Goal: Find specific page/section: Find specific page/section

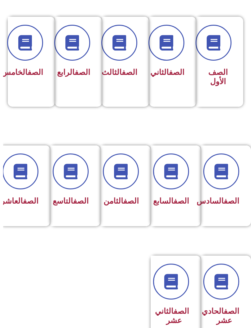
scroll to position [150, -3]
click at [76, 205] on link "الصف" at bounding box center [80, 201] width 15 height 9
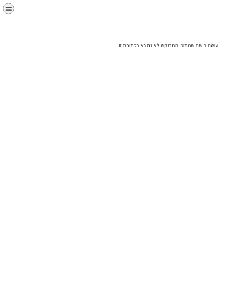
click at [11, 11] on icon "כפתור פתיחת תפריט" at bounding box center [8, 8] width 7 height 7
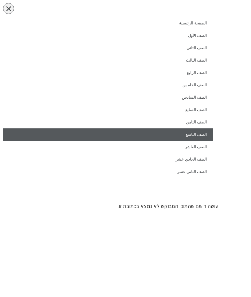
click at [196, 132] on link "الصف التاسع" at bounding box center [108, 135] width 210 height 12
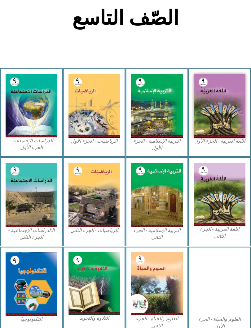
scroll to position [127, 0]
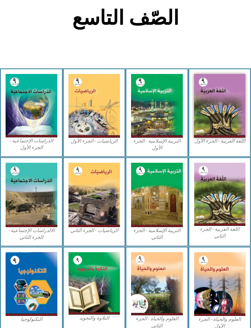
click at [151, 116] on img at bounding box center [157, 106] width 52 height 64
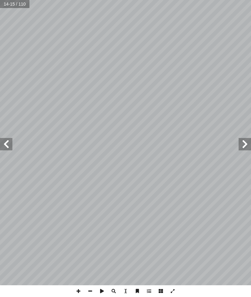
click at [245, 297] on div "١٠ درين على: � ن يكونوا ق أ ا ية الدرس � ع من الطلبة بعد نه ّ توق ُ : ي ُ هداف …" at bounding box center [125, 148] width 251 height 297
